Goal: Find specific page/section: Find specific page/section

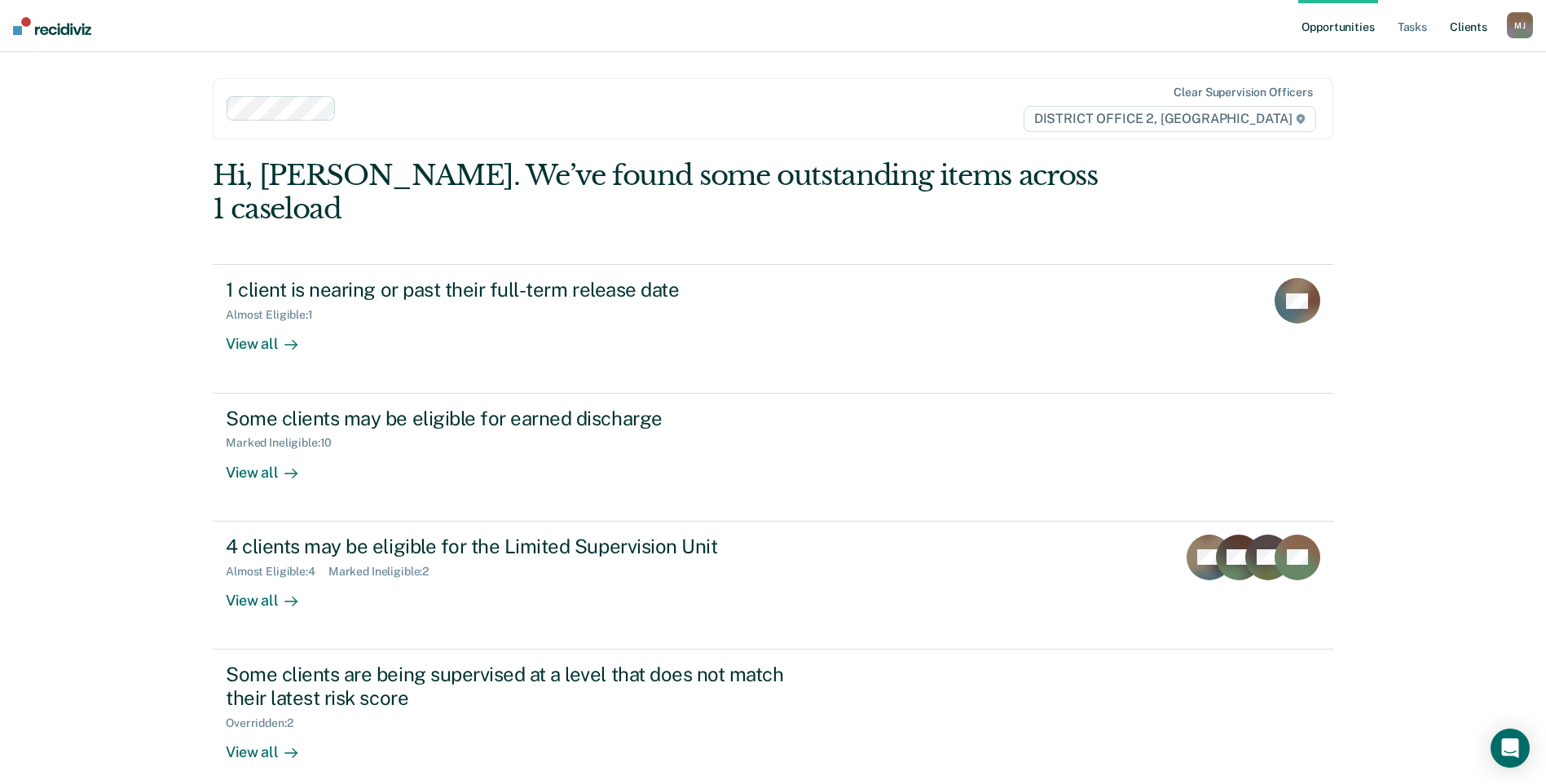
click at [1458, 28] on link "Client s" at bounding box center [1469, 25] width 44 height 52
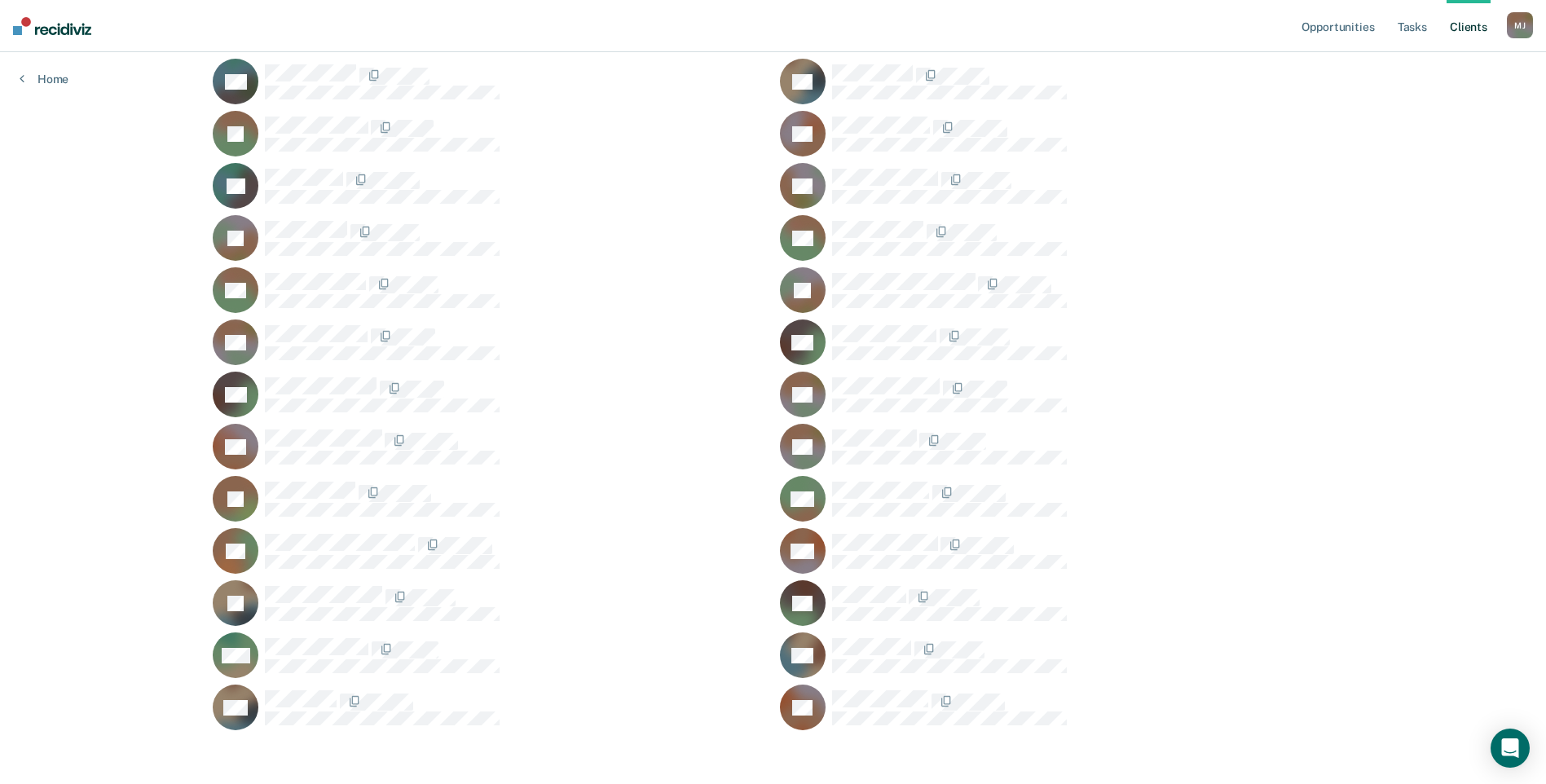
scroll to position [792, 0]
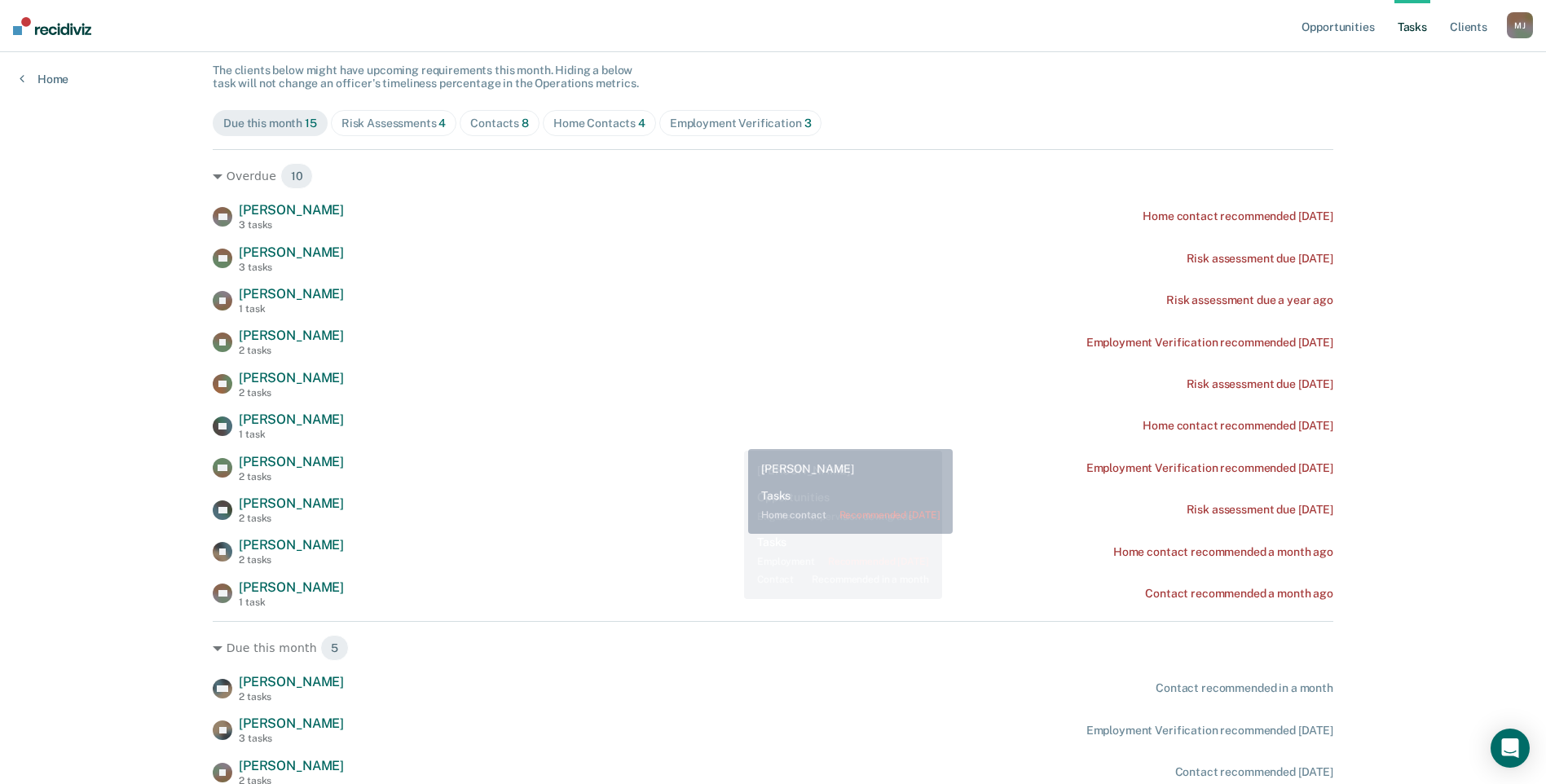
scroll to position [163, 0]
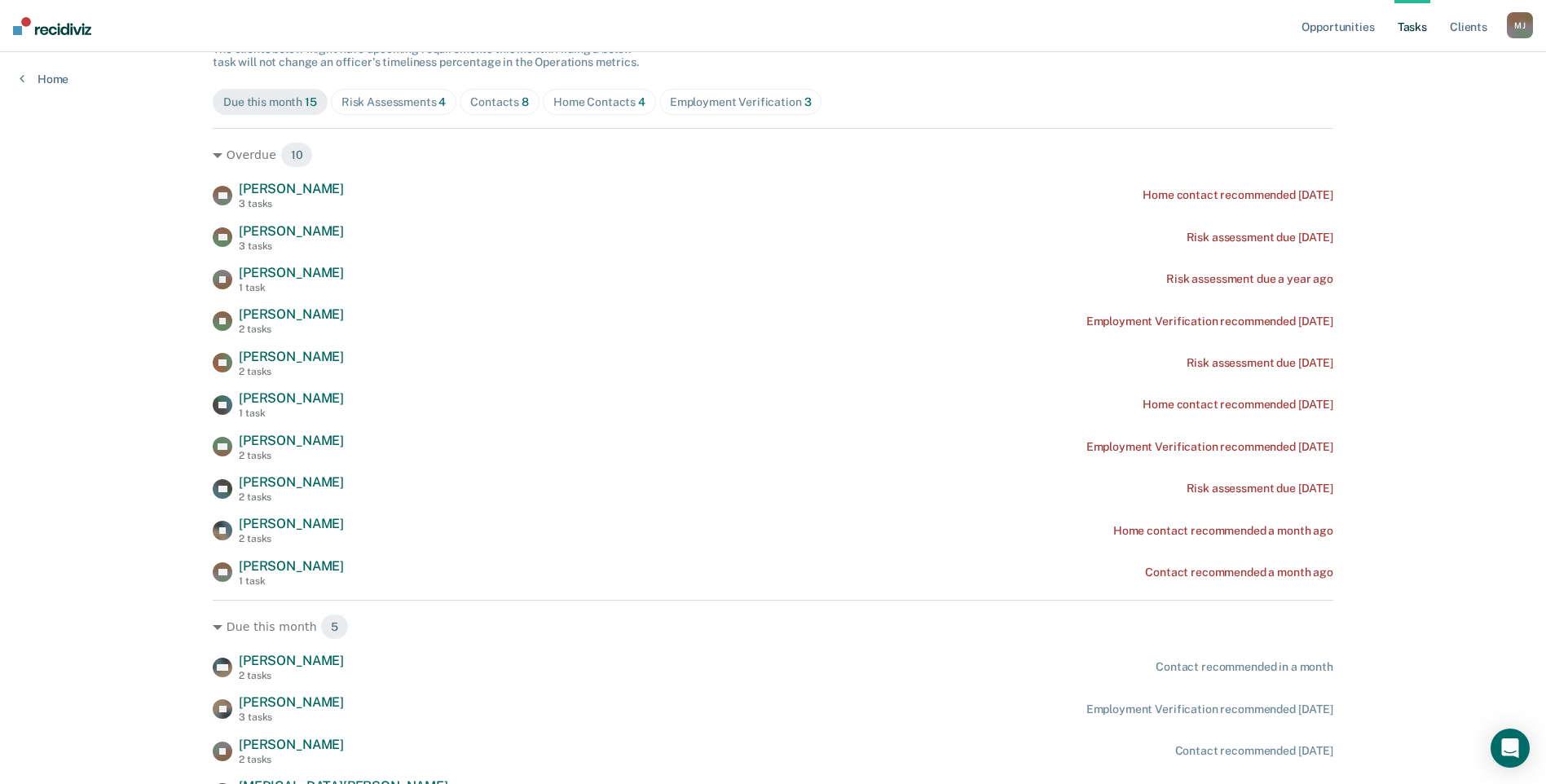
click at [566, 106] on div "Home Contacts 4" at bounding box center [599, 102] width 92 height 14
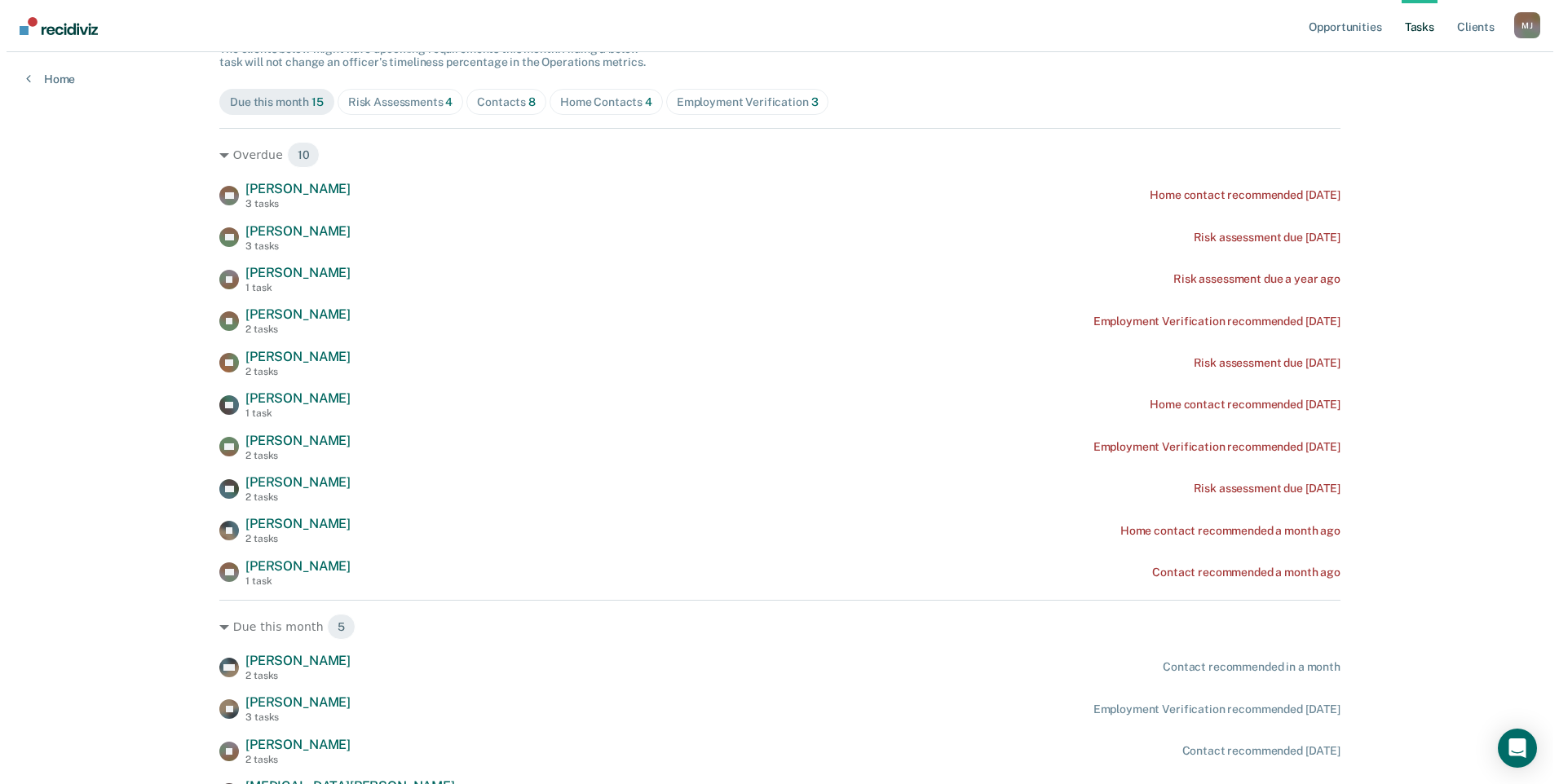
scroll to position [0, 0]
